Goal: Information Seeking & Learning: Compare options

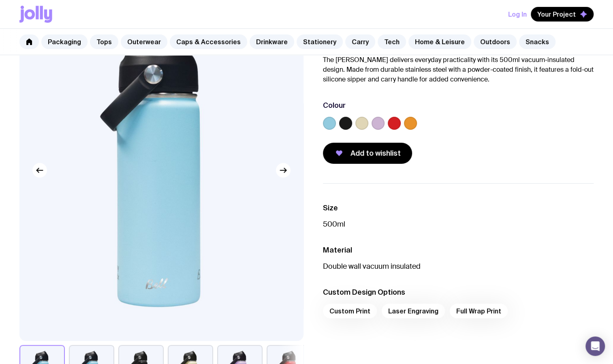
click at [381, 122] on label at bounding box center [377, 123] width 13 height 13
click at [0, 0] on input "radio" at bounding box center [0, 0] width 0 height 0
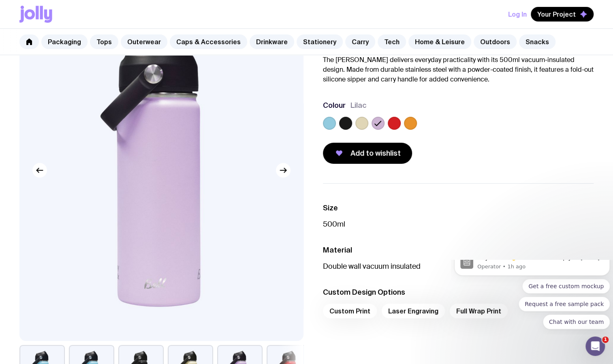
click at [360, 122] on label at bounding box center [361, 123] width 13 height 13
click at [0, 0] on input "radio" at bounding box center [0, 0] width 0 height 0
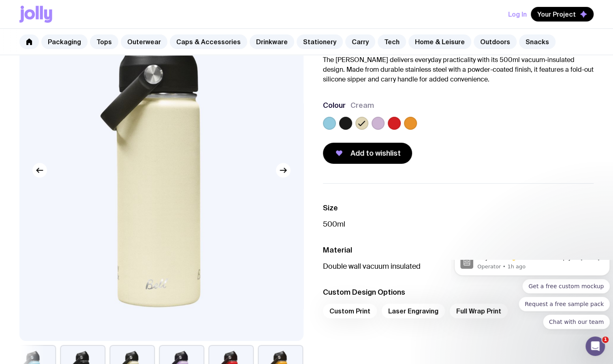
click at [326, 121] on label at bounding box center [329, 123] width 13 height 13
click at [0, 0] on input "radio" at bounding box center [0, 0] width 0 height 0
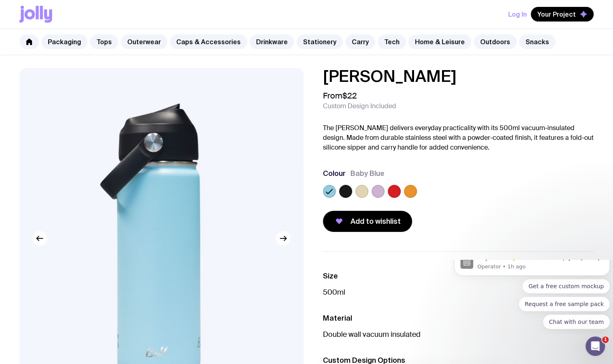
click at [360, 185] on label at bounding box center [361, 191] width 13 height 13
click at [0, 0] on input "radio" at bounding box center [0, 0] width 0 height 0
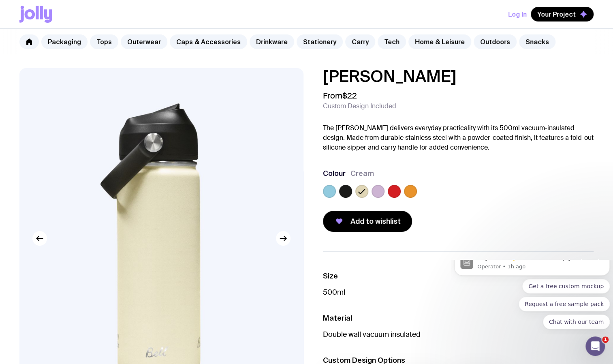
click at [380, 185] on label at bounding box center [377, 191] width 13 height 13
click at [0, 0] on input "radio" at bounding box center [0, 0] width 0 height 0
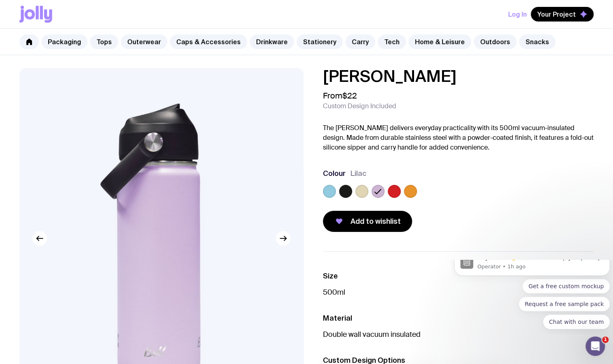
click at [410, 193] on label at bounding box center [410, 191] width 13 height 13
click at [0, 0] on input "radio" at bounding box center [0, 0] width 0 height 0
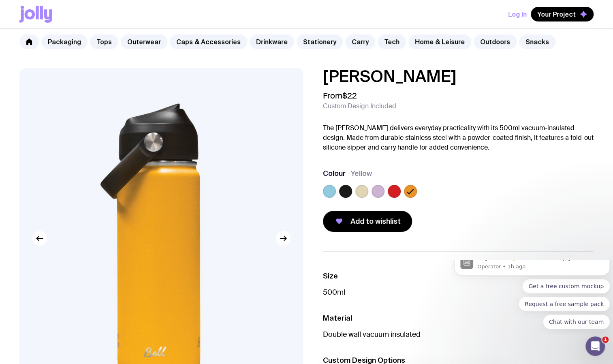
click at [349, 188] on label at bounding box center [345, 191] width 13 height 13
click at [0, 0] on input "radio" at bounding box center [0, 0] width 0 height 0
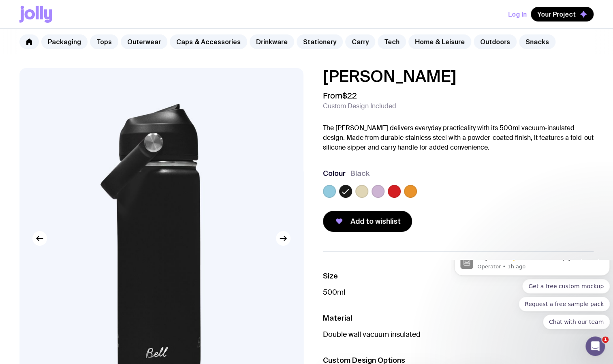
click at [411, 194] on label at bounding box center [410, 191] width 13 height 13
click at [0, 0] on input "radio" at bounding box center [0, 0] width 0 height 0
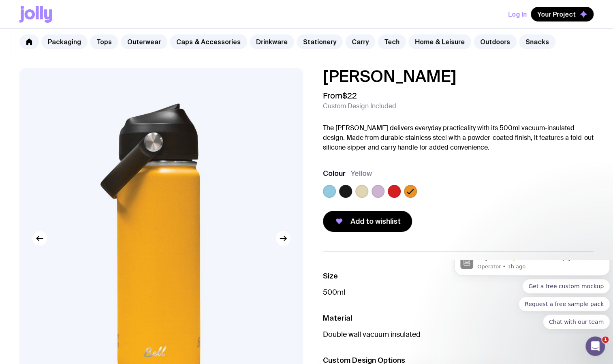
click at [378, 193] on label at bounding box center [377, 191] width 13 height 13
click at [0, 0] on input "radio" at bounding box center [0, 0] width 0 height 0
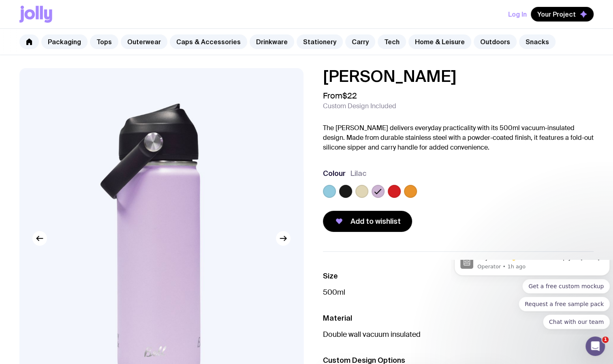
click at [358, 190] on label at bounding box center [361, 191] width 13 height 13
click at [0, 0] on input "radio" at bounding box center [0, 0] width 0 height 0
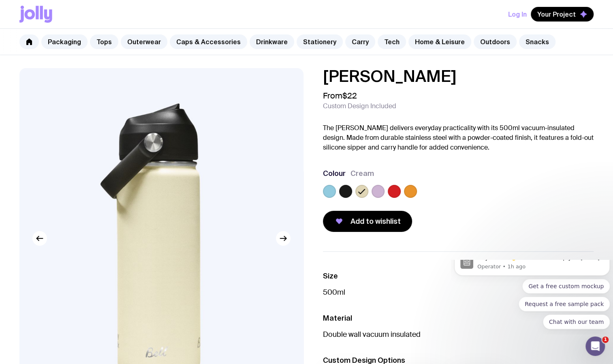
click at [330, 192] on label at bounding box center [329, 191] width 13 height 13
click at [0, 0] on input "radio" at bounding box center [0, 0] width 0 height 0
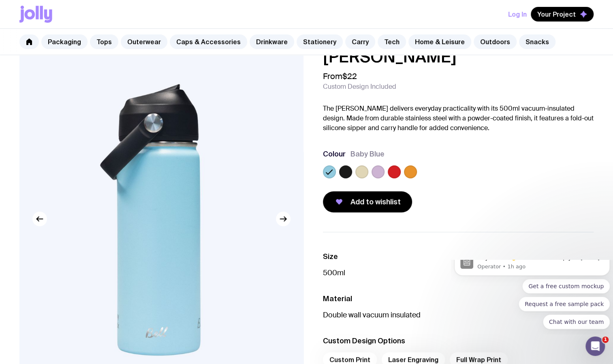
scroll to position [16, 0]
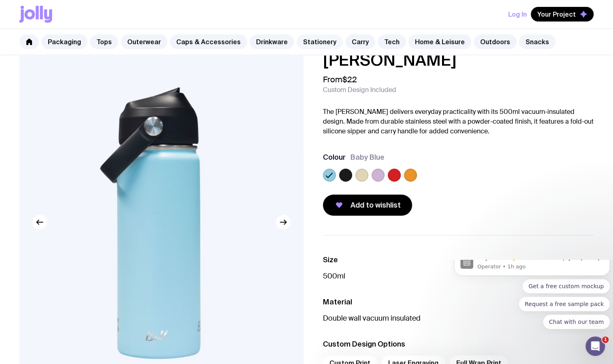
click at [312, 43] on link "Stationery" at bounding box center [319, 41] width 46 height 15
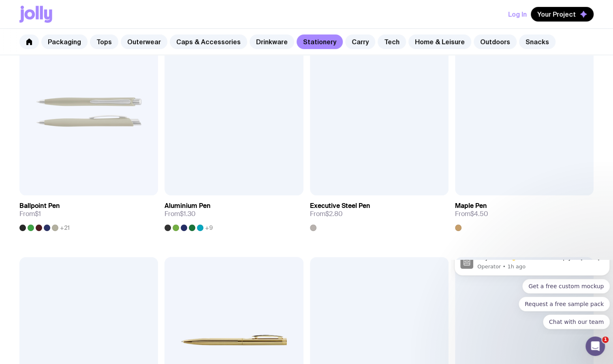
scroll to position [156, 0]
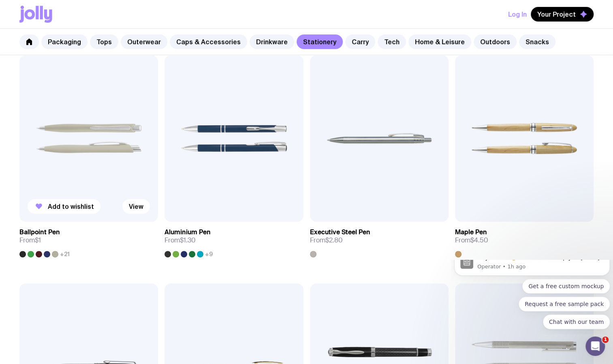
click at [87, 177] on img at bounding box center [88, 138] width 139 height 166
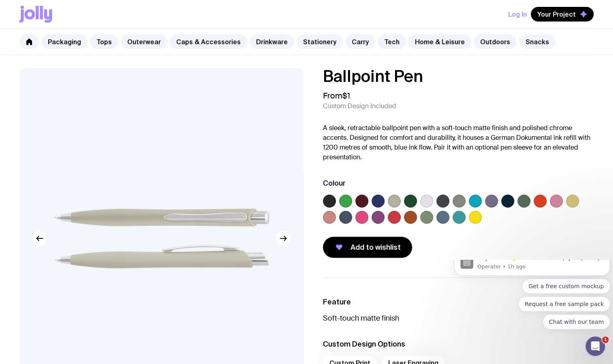
click at [331, 216] on label at bounding box center [329, 217] width 13 height 13
click at [0, 0] on input "radio" at bounding box center [0, 0] width 0 height 0
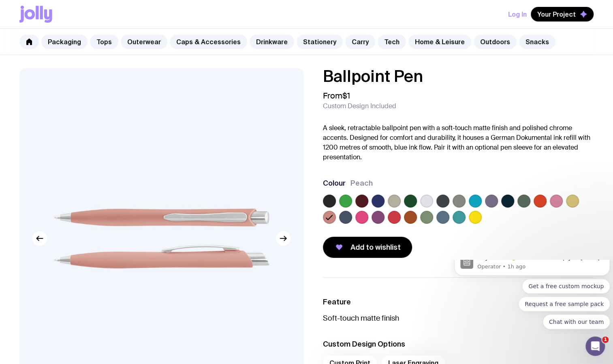
click at [570, 199] on label at bounding box center [572, 200] width 13 height 13
click at [0, 0] on input "radio" at bounding box center [0, 0] width 0 height 0
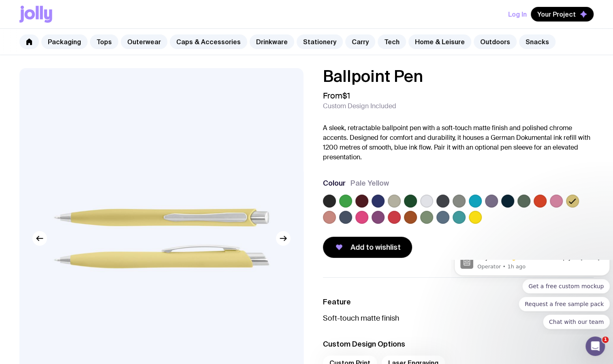
click at [333, 220] on label at bounding box center [329, 217] width 13 height 13
click at [0, 0] on input "radio" at bounding box center [0, 0] width 0 height 0
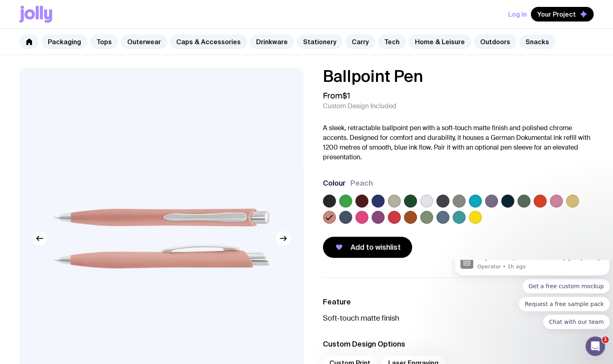
click at [454, 217] on label at bounding box center [458, 217] width 13 height 13
click at [0, 0] on input "radio" at bounding box center [0, 0] width 0 height 0
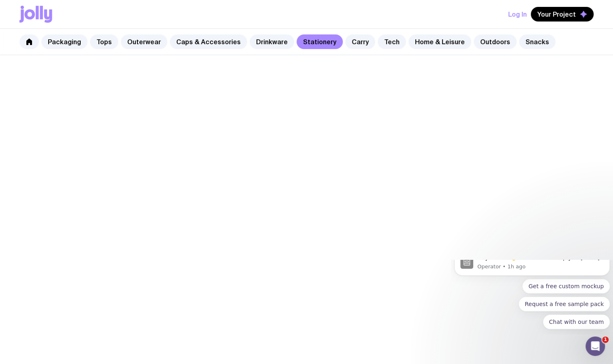
scroll to position [156, 0]
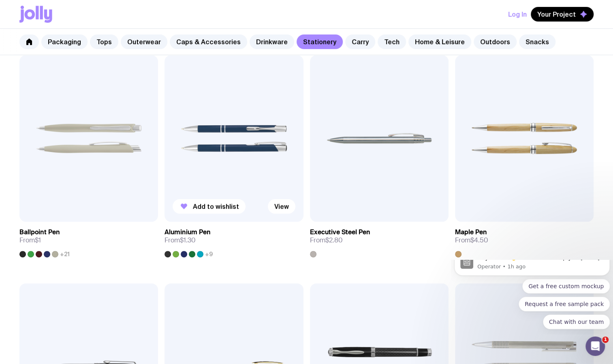
click at [190, 225] on link "Aluminium Pen From $1.30 +9" at bounding box center [233, 240] width 139 height 36
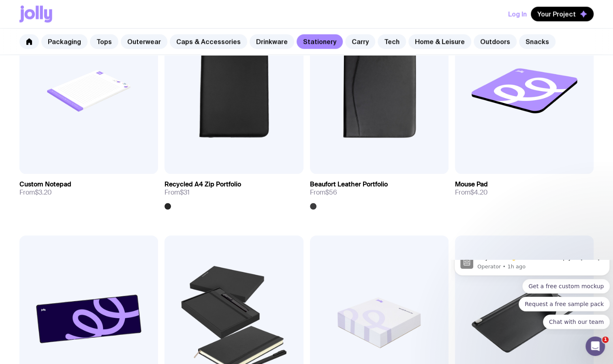
scroll to position [1112, 0]
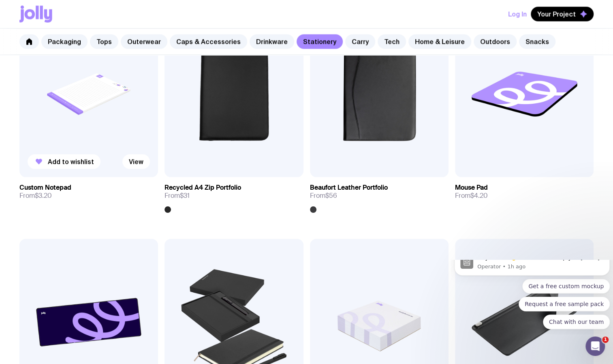
click at [51, 187] on h3 "Custom Notepad" at bounding box center [45, 187] width 52 height 8
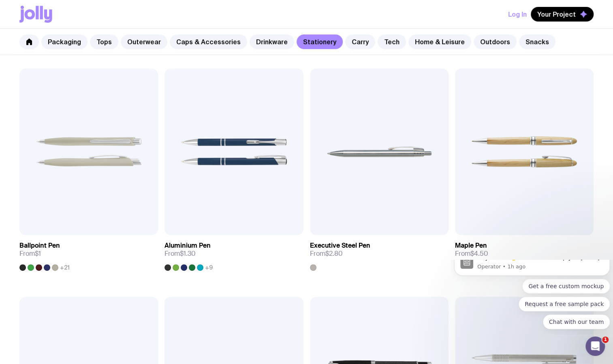
scroll to position [142, 0]
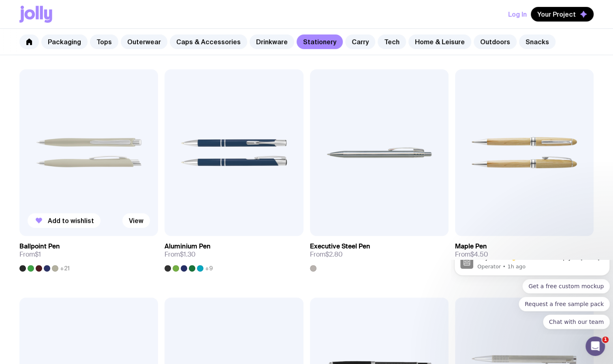
click at [111, 190] on img at bounding box center [88, 152] width 139 height 166
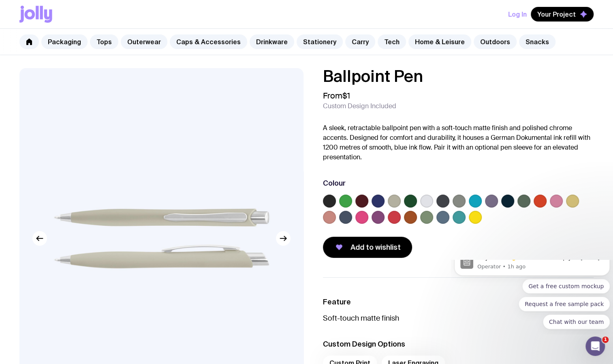
click at [475, 198] on label at bounding box center [475, 200] width 13 height 13
click at [0, 0] on input "radio" at bounding box center [0, 0] width 0 height 0
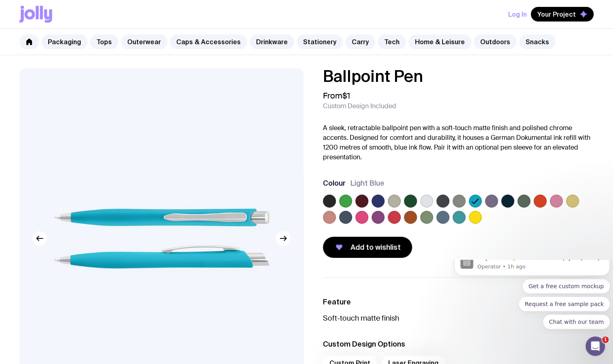
click at [458, 220] on label at bounding box center [458, 217] width 13 height 13
click at [0, 0] on input "radio" at bounding box center [0, 0] width 0 height 0
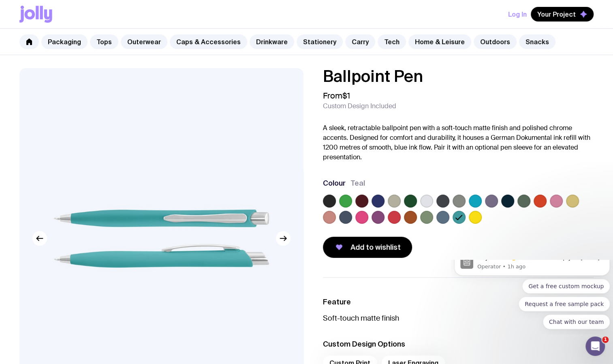
click at [480, 190] on div "Colour Teal" at bounding box center [458, 202] width 271 height 49
click at [471, 201] on label at bounding box center [475, 200] width 13 height 13
click at [0, 0] on input "radio" at bounding box center [0, 0] width 0 height 0
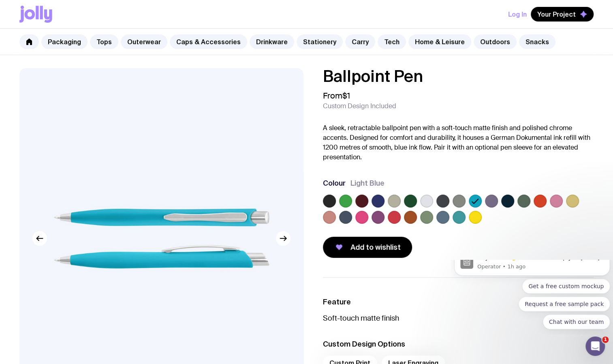
click at [573, 201] on label at bounding box center [572, 200] width 13 height 13
click at [0, 0] on input "radio" at bounding box center [0, 0] width 0 height 0
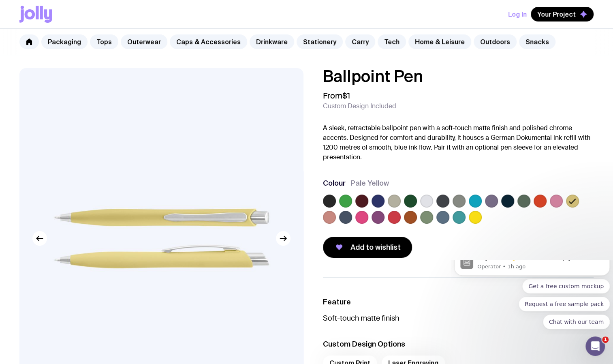
click at [556, 204] on label at bounding box center [556, 200] width 13 height 13
click at [0, 0] on input "radio" at bounding box center [0, 0] width 0 height 0
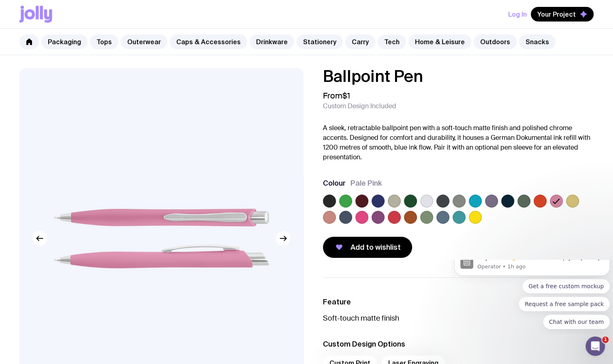
click at [424, 216] on label at bounding box center [426, 217] width 13 height 13
click at [0, 0] on input "radio" at bounding box center [0, 0] width 0 height 0
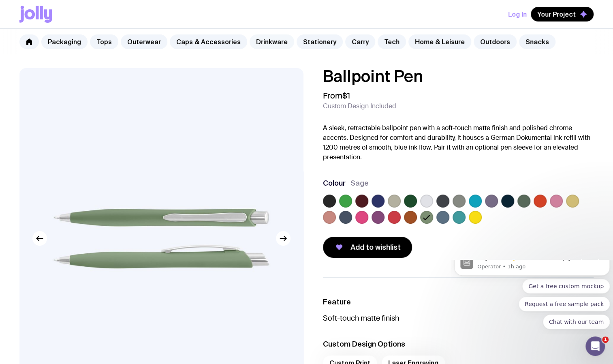
click at [266, 39] on link "Drinkware" at bounding box center [271, 41] width 45 height 15
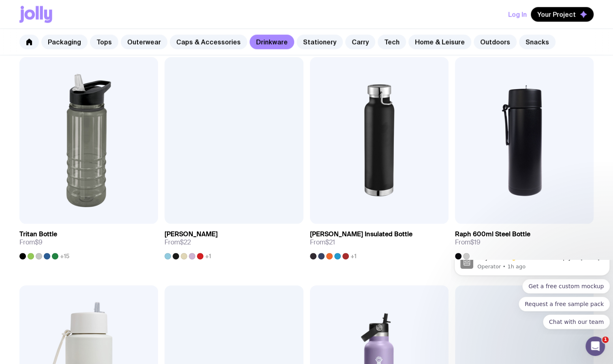
scroll to position [838, 0]
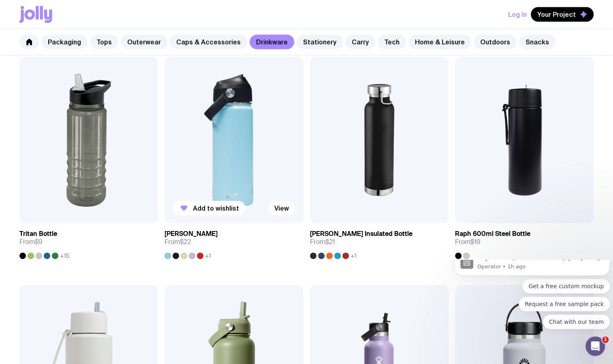
click at [260, 168] on img at bounding box center [233, 140] width 139 height 166
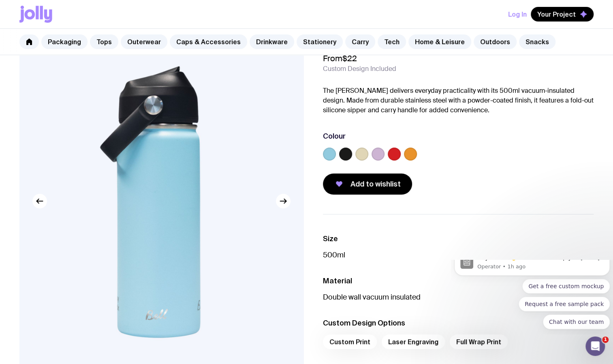
scroll to position [38, 0]
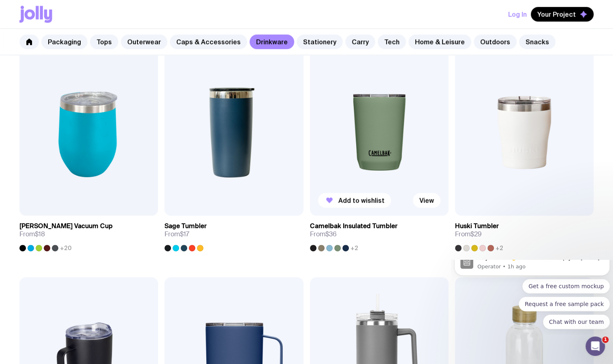
scroll to position [390, 0]
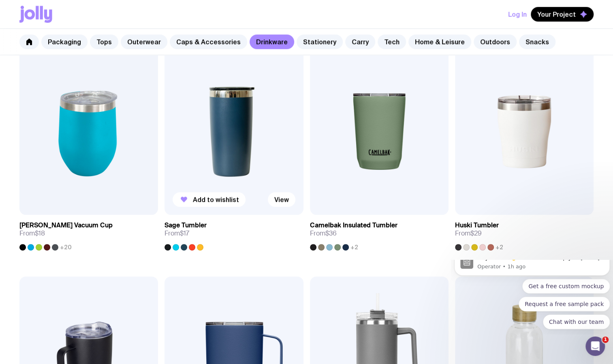
click at [252, 173] on img at bounding box center [233, 132] width 139 height 166
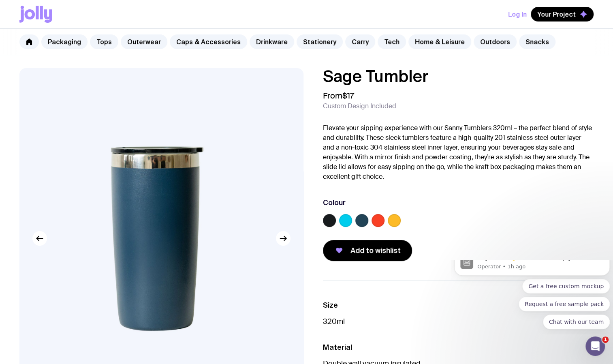
scroll to position [390, 0]
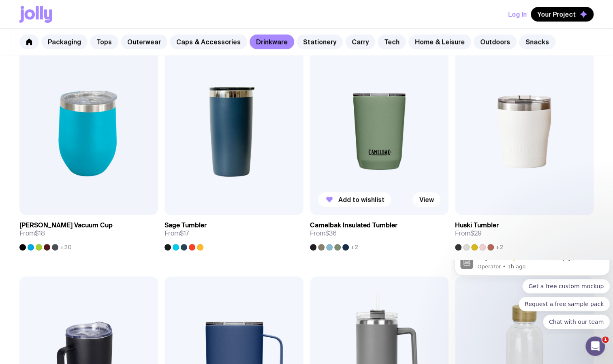
click at [359, 168] on img at bounding box center [379, 132] width 139 height 166
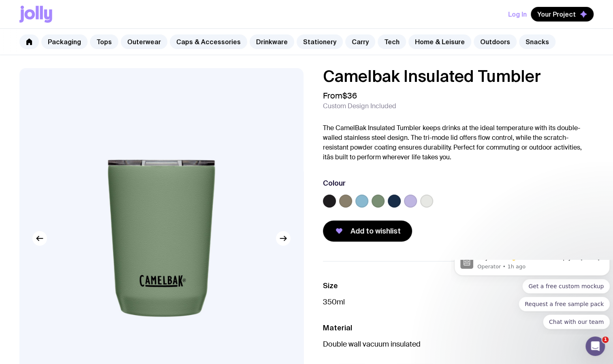
click at [429, 204] on label at bounding box center [426, 200] width 13 height 13
click at [0, 0] on input "radio" at bounding box center [0, 0] width 0 height 0
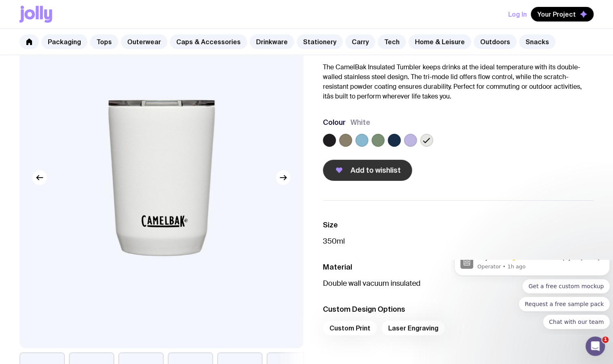
scroll to position [60, 0]
click at [362, 143] on label at bounding box center [361, 140] width 13 height 13
click at [0, 0] on input "radio" at bounding box center [0, 0] width 0 height 0
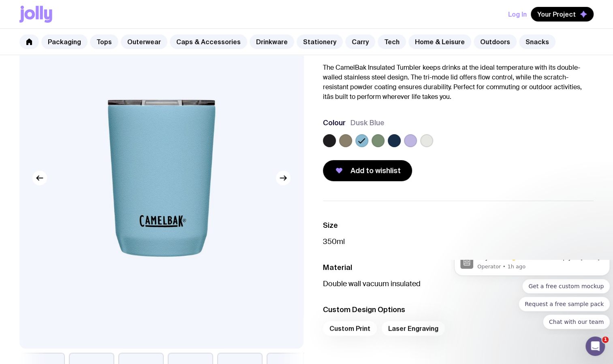
click at [408, 141] on label at bounding box center [410, 140] width 13 height 13
click at [0, 0] on input "radio" at bounding box center [0, 0] width 0 height 0
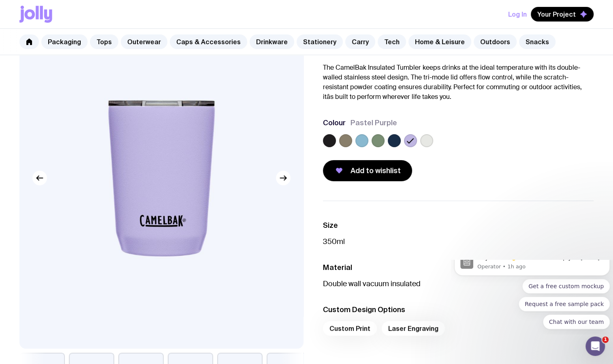
click at [425, 144] on label at bounding box center [426, 140] width 13 height 13
click at [0, 0] on input "radio" at bounding box center [0, 0] width 0 height 0
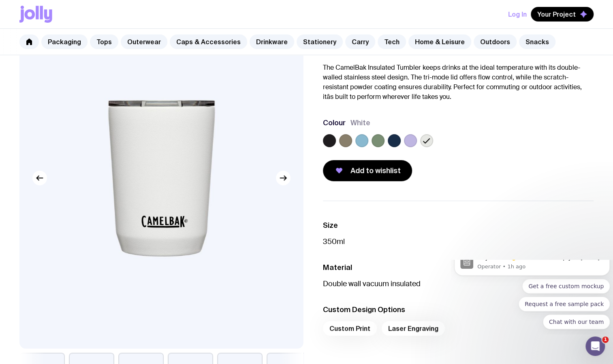
click at [411, 141] on label at bounding box center [410, 140] width 13 height 13
click at [0, 0] on input "radio" at bounding box center [0, 0] width 0 height 0
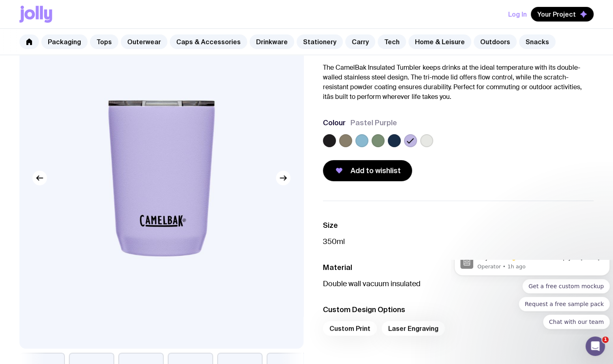
click at [363, 136] on label at bounding box center [361, 140] width 13 height 13
click at [0, 0] on input "radio" at bounding box center [0, 0] width 0 height 0
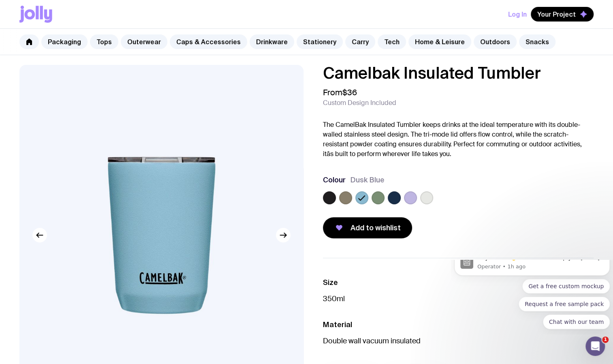
scroll to position [4, 0]
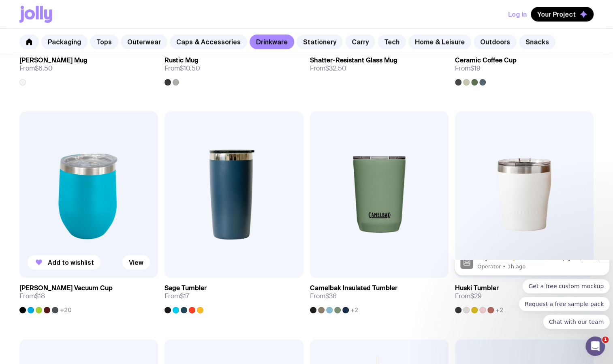
scroll to position [330, 0]
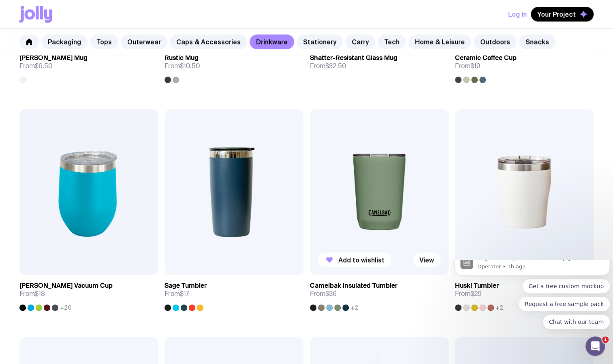
click at [335, 225] on img at bounding box center [379, 192] width 139 height 166
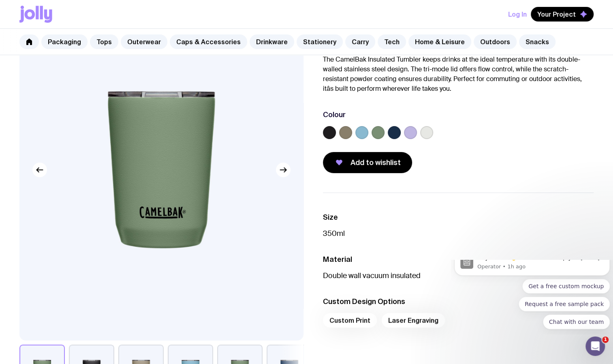
scroll to position [67, 0]
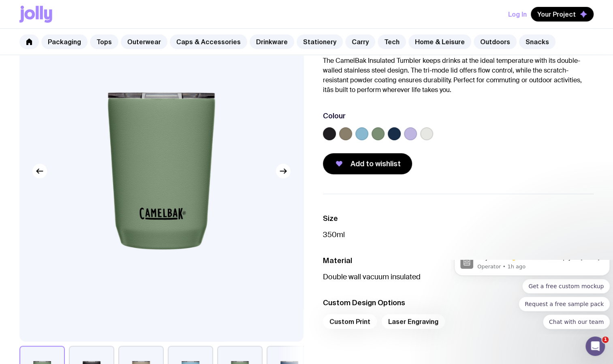
click at [364, 134] on label at bounding box center [361, 133] width 13 height 13
click at [0, 0] on input "radio" at bounding box center [0, 0] width 0 height 0
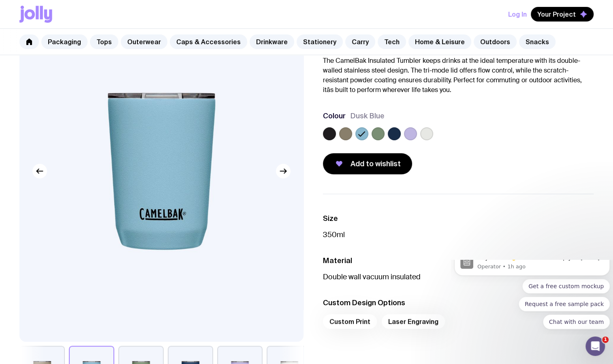
click at [377, 132] on label at bounding box center [377, 133] width 13 height 13
click at [0, 0] on input "radio" at bounding box center [0, 0] width 0 height 0
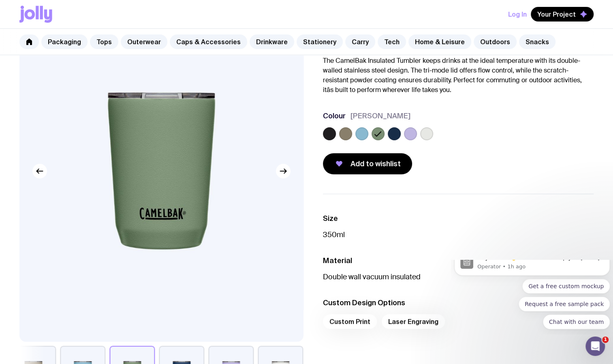
click at [407, 126] on div "Colour [PERSON_NAME]" at bounding box center [458, 127] width 271 height 32
click at [409, 130] on label at bounding box center [410, 133] width 13 height 13
click at [0, 0] on input "radio" at bounding box center [0, 0] width 0 height 0
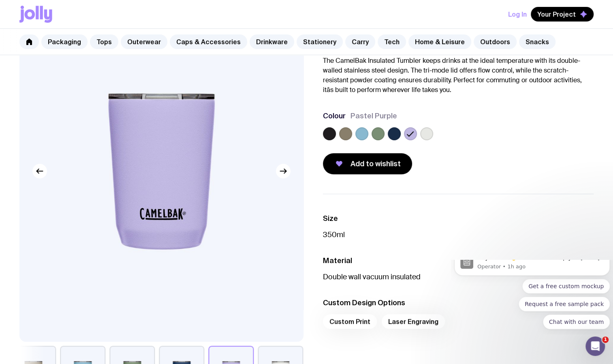
click at [424, 132] on label at bounding box center [426, 133] width 13 height 13
click at [0, 0] on input "radio" at bounding box center [0, 0] width 0 height 0
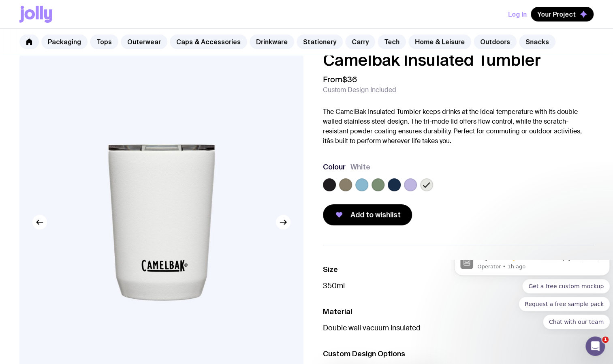
scroll to position [16, 0]
click at [312, 40] on link "Stationery" at bounding box center [319, 41] width 46 height 15
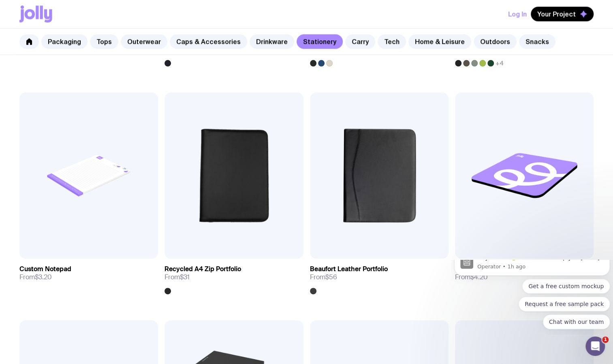
scroll to position [1029, 0]
